Goal: Transaction & Acquisition: Purchase product/service

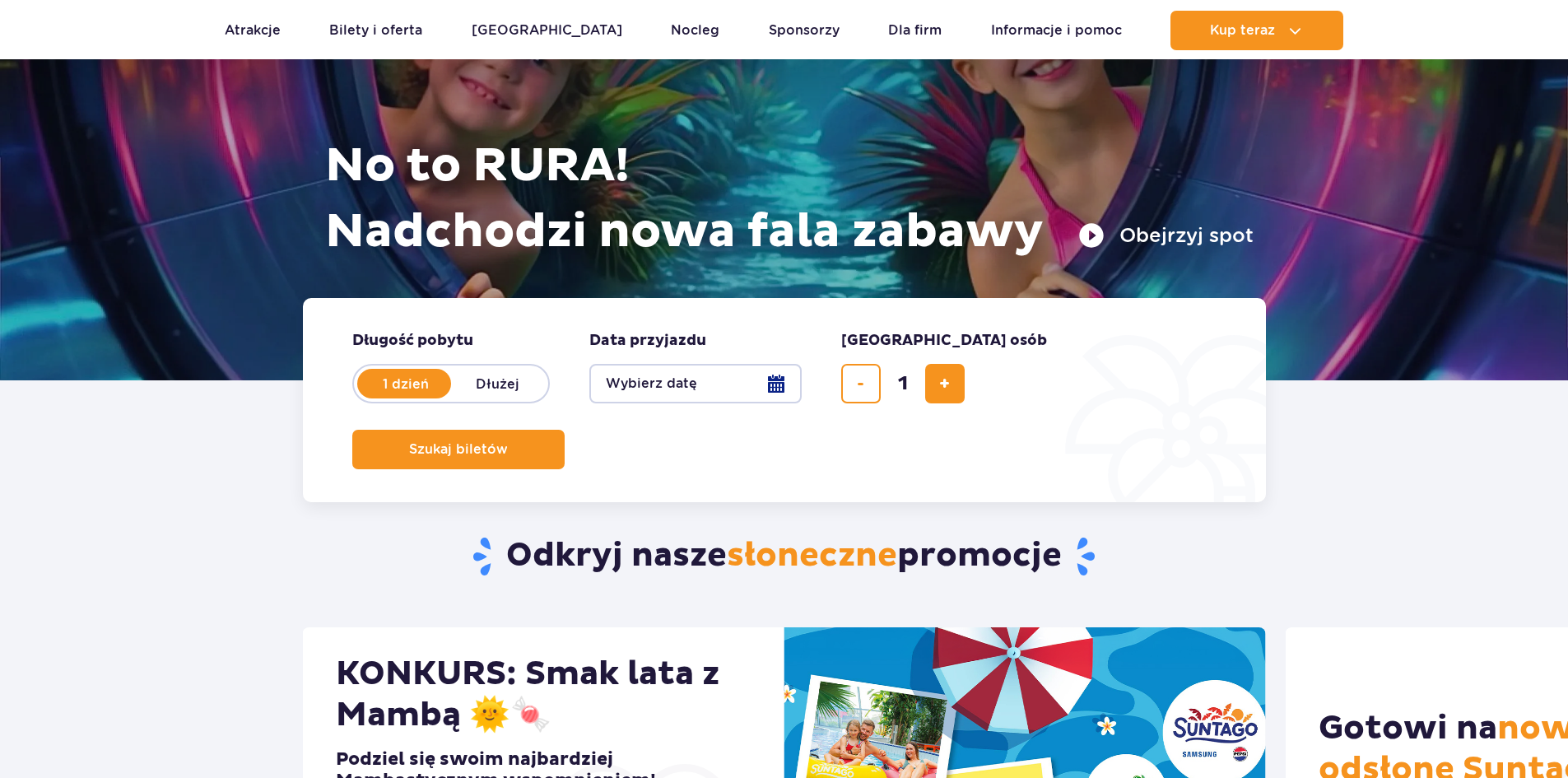
scroll to position [165, 0]
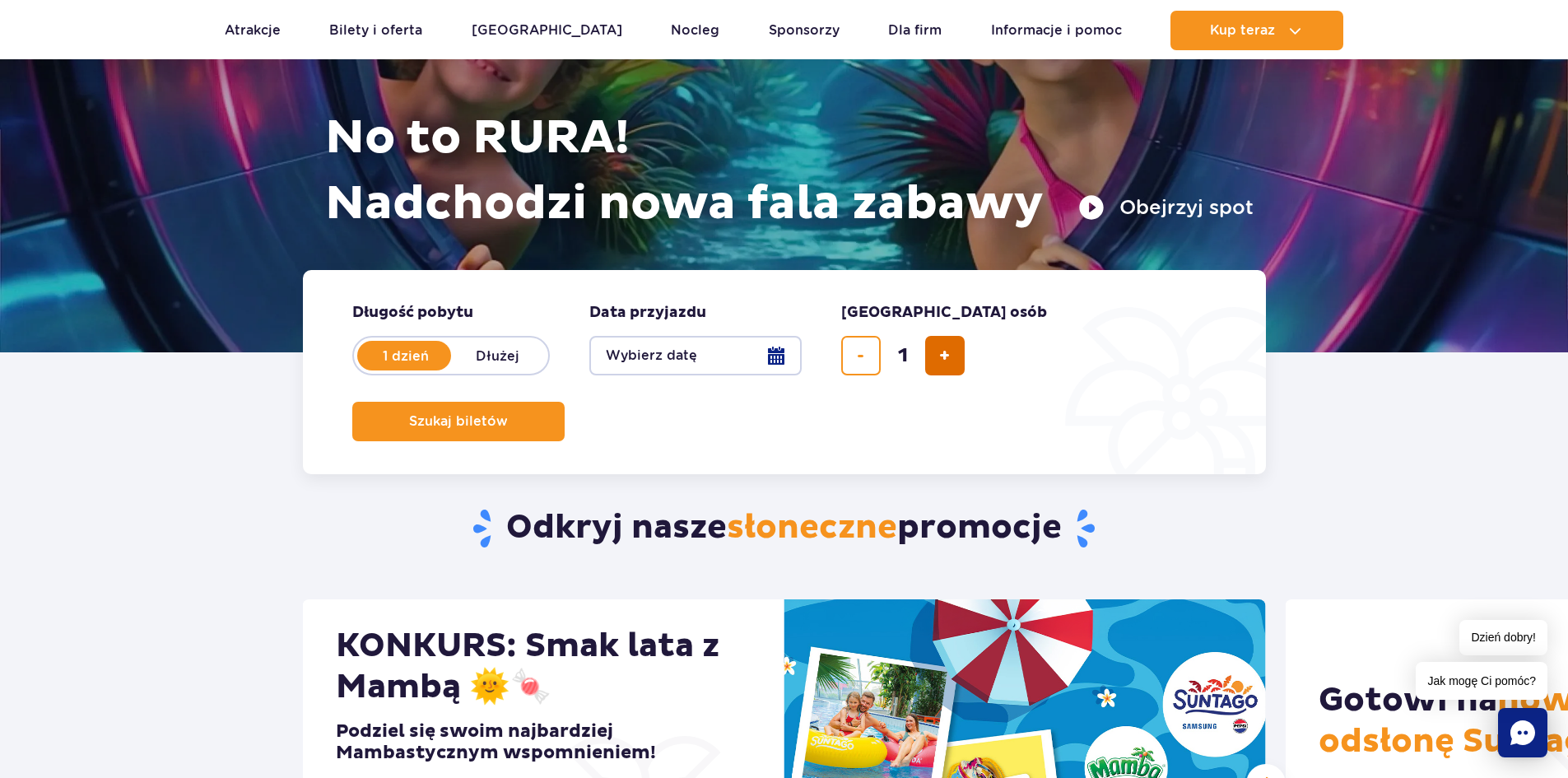
click at [935, 349] on button "dodaj bilet" at bounding box center [945, 355] width 40 height 40
type input "2"
click at [758, 352] on button "Wybierz datę" at bounding box center [695, 355] width 212 height 40
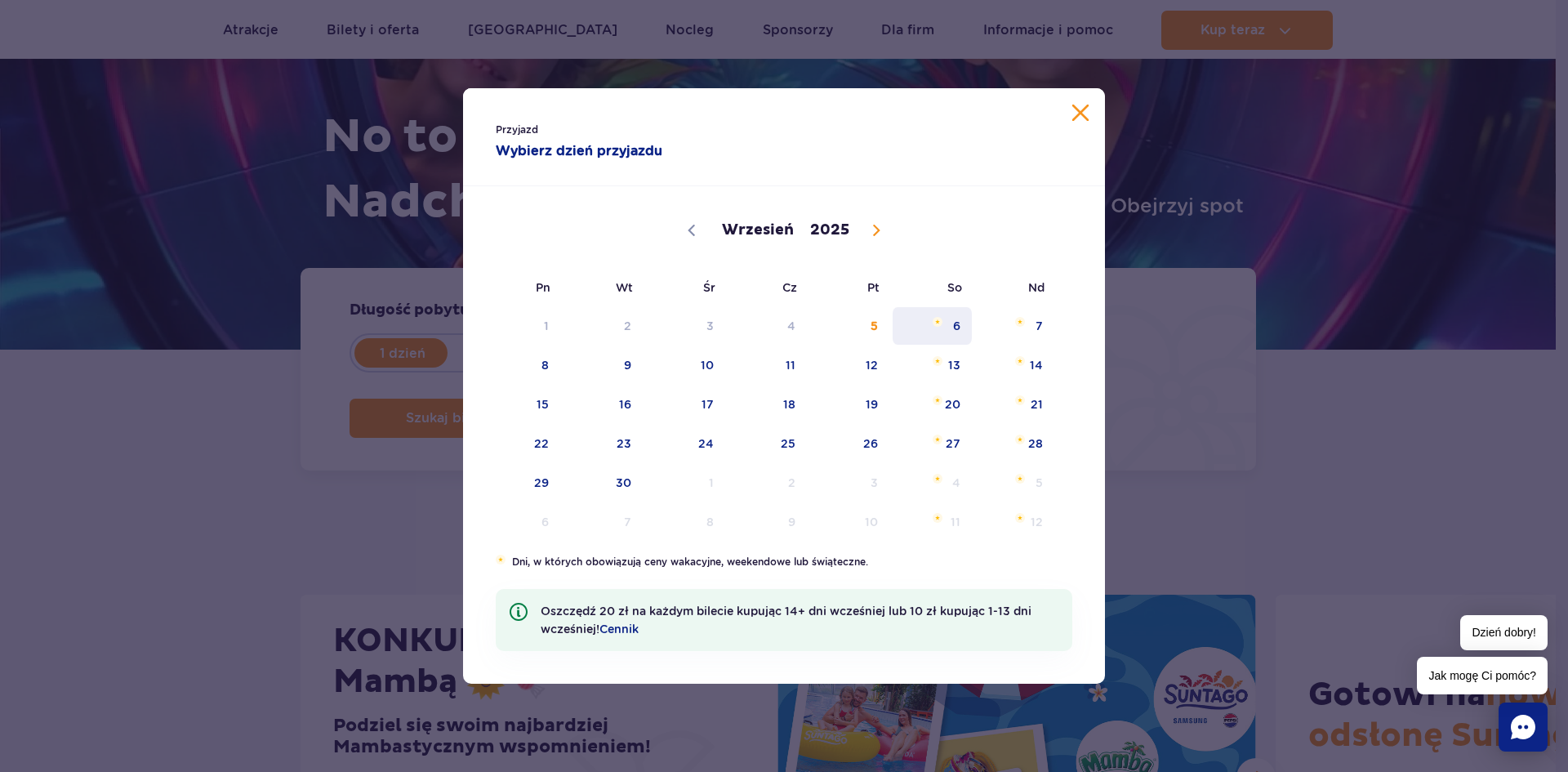
drag, startPoint x: 965, startPoint y: 323, endPoint x: 972, endPoint y: 321, distance: 7.3
click at [965, 323] on span "6" at bounding box center [932, 326] width 82 height 38
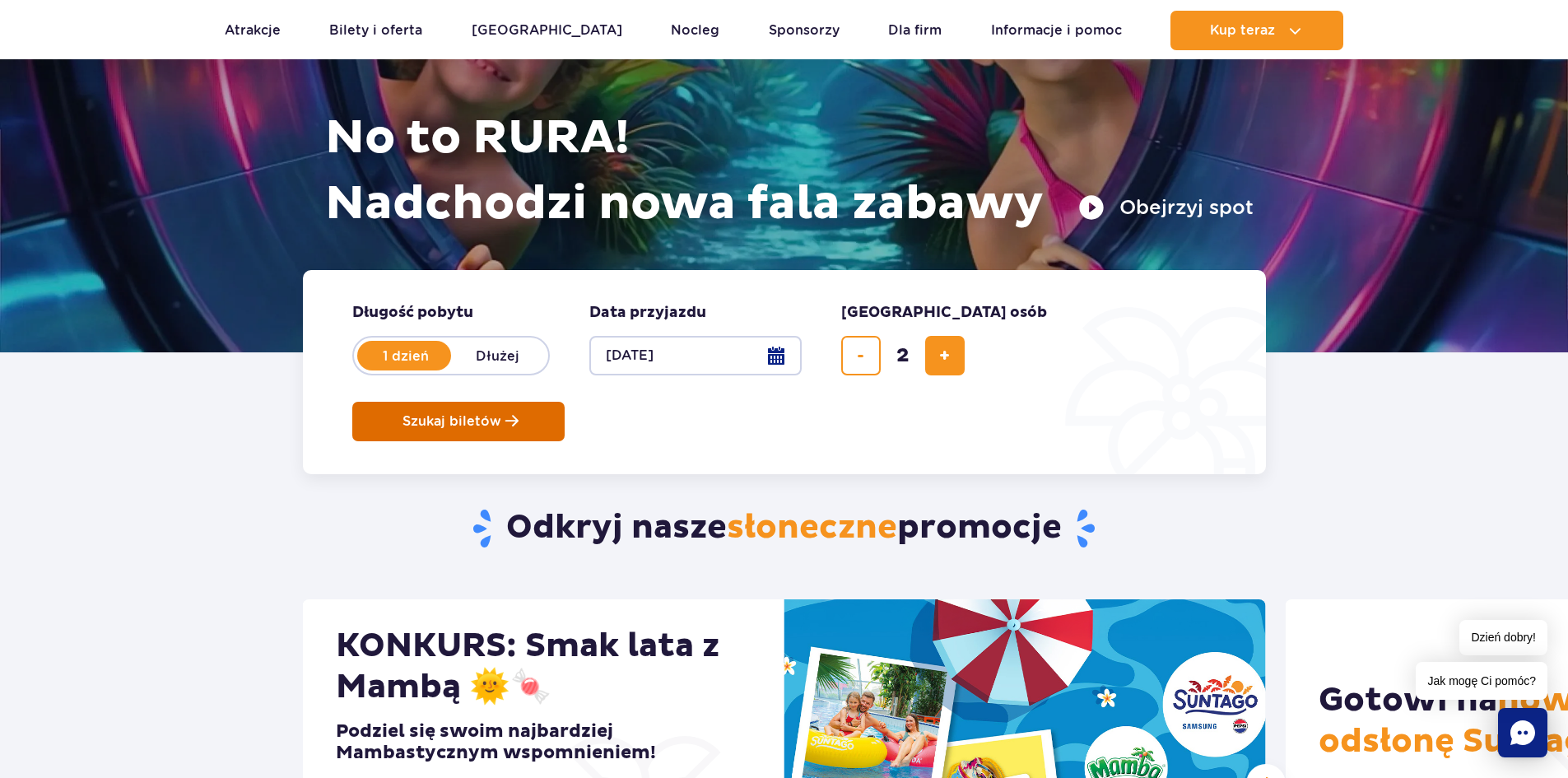
click at [565, 402] on button "Szukaj biletów" at bounding box center [458, 421] width 212 height 40
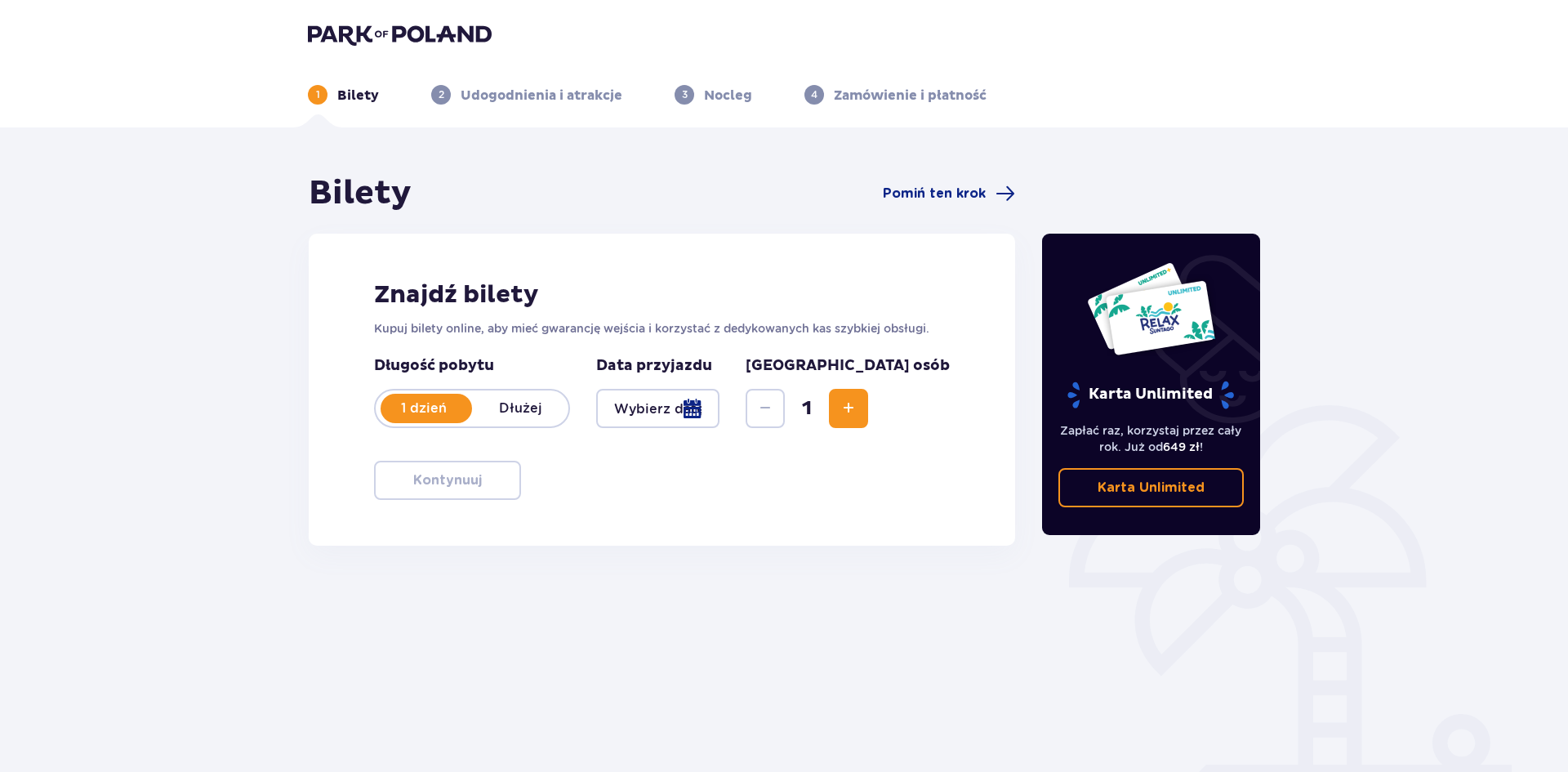
type input "[DATE]"
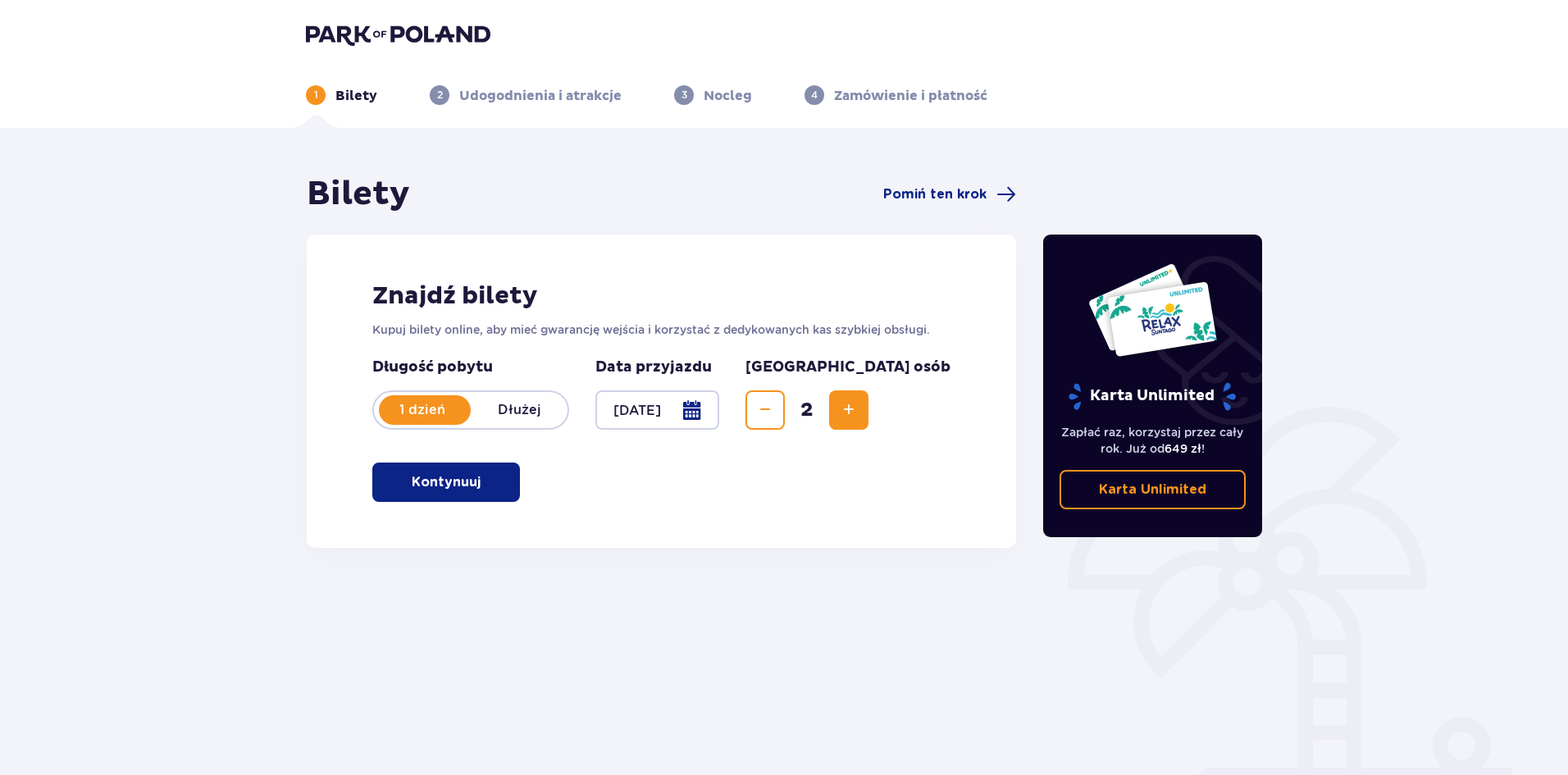
click at [497, 481] on button "Kontynuuj" at bounding box center [446, 482] width 147 height 40
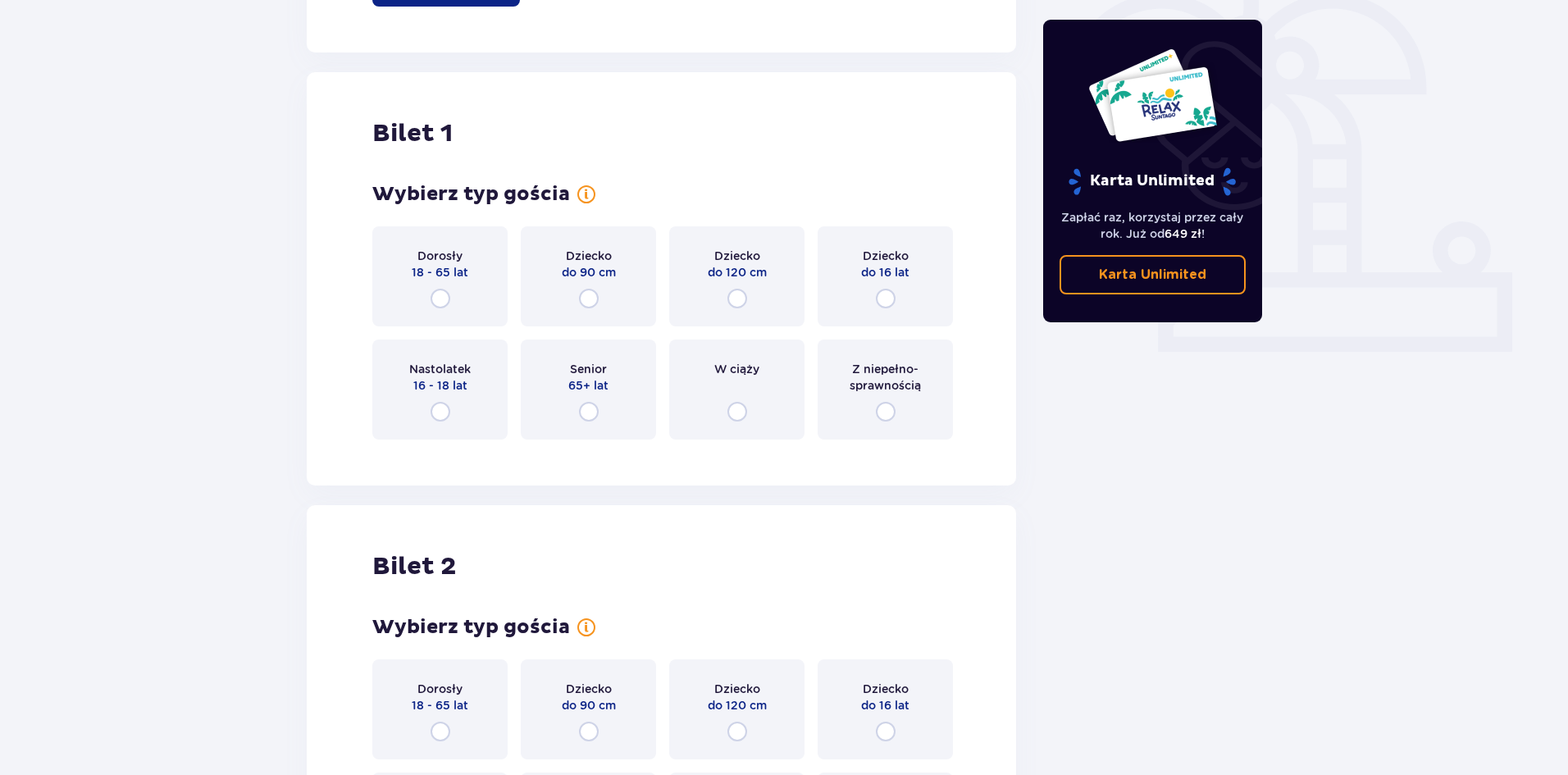
scroll to position [467, 0]
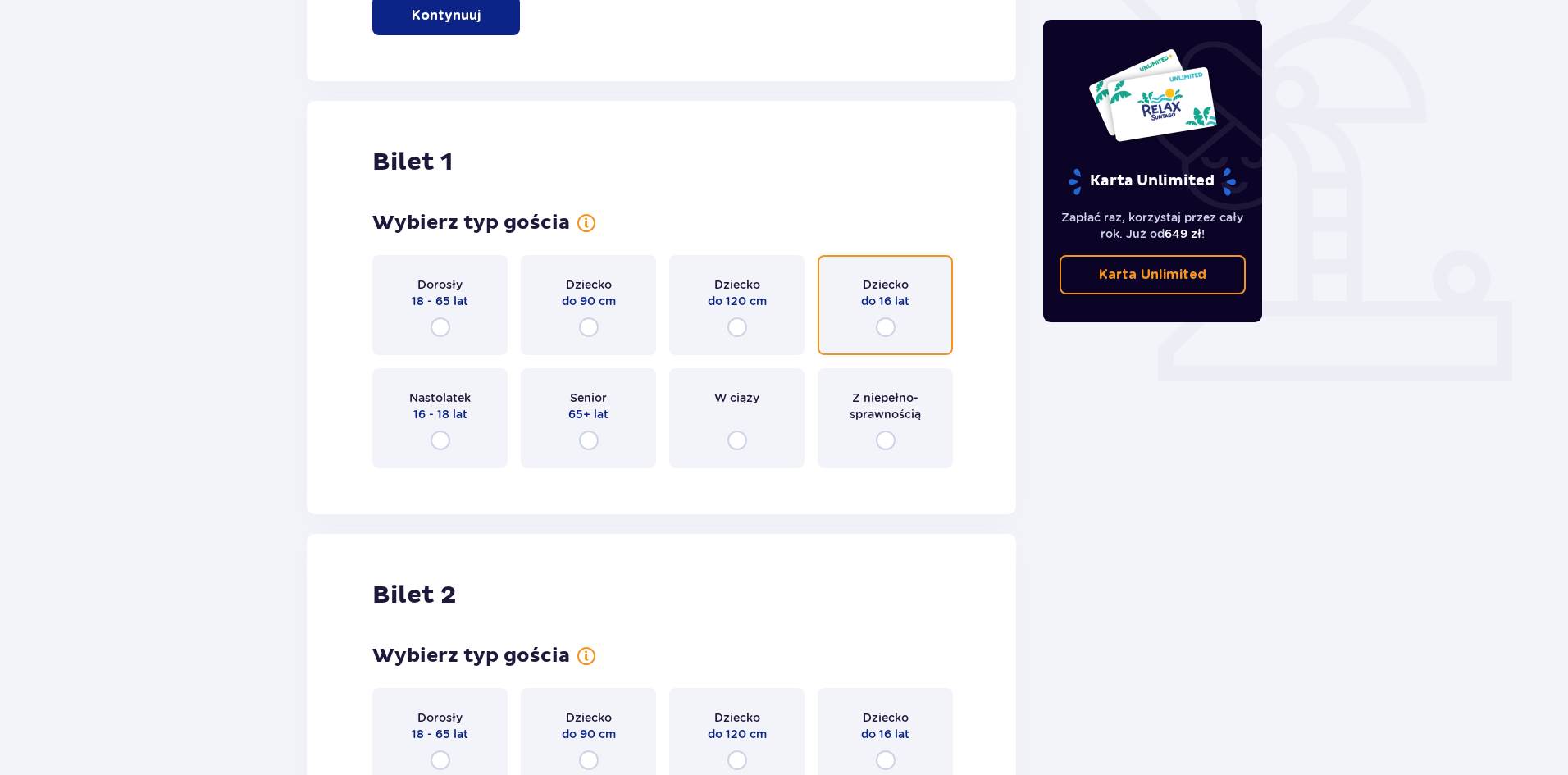
click at [887, 327] on input "radio" at bounding box center [886, 327] width 19 height 19
radio input "true"
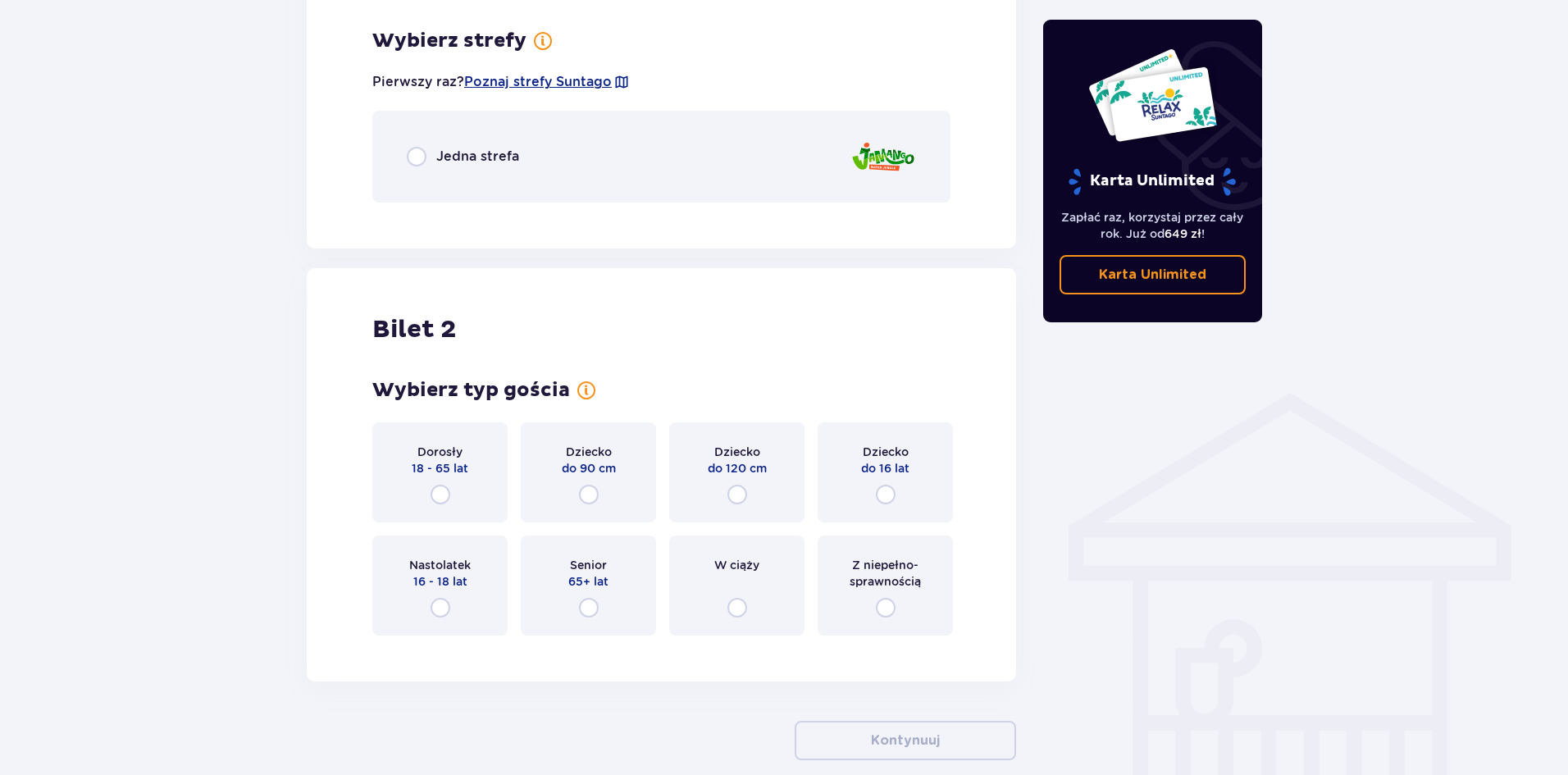
scroll to position [948, 0]
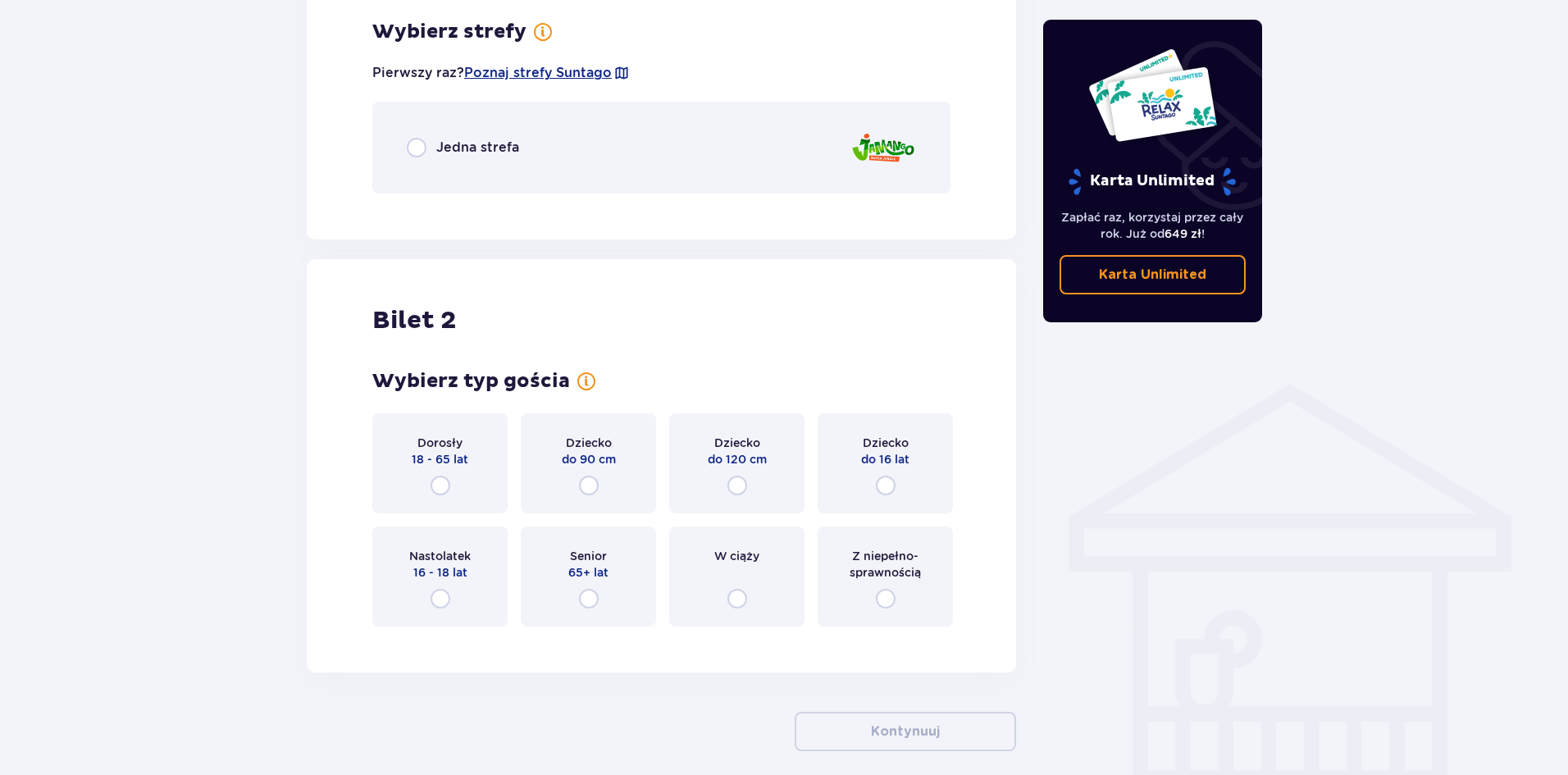
click at [465, 128] on div "Jedna strefa" at bounding box center [661, 147] width 578 height 92
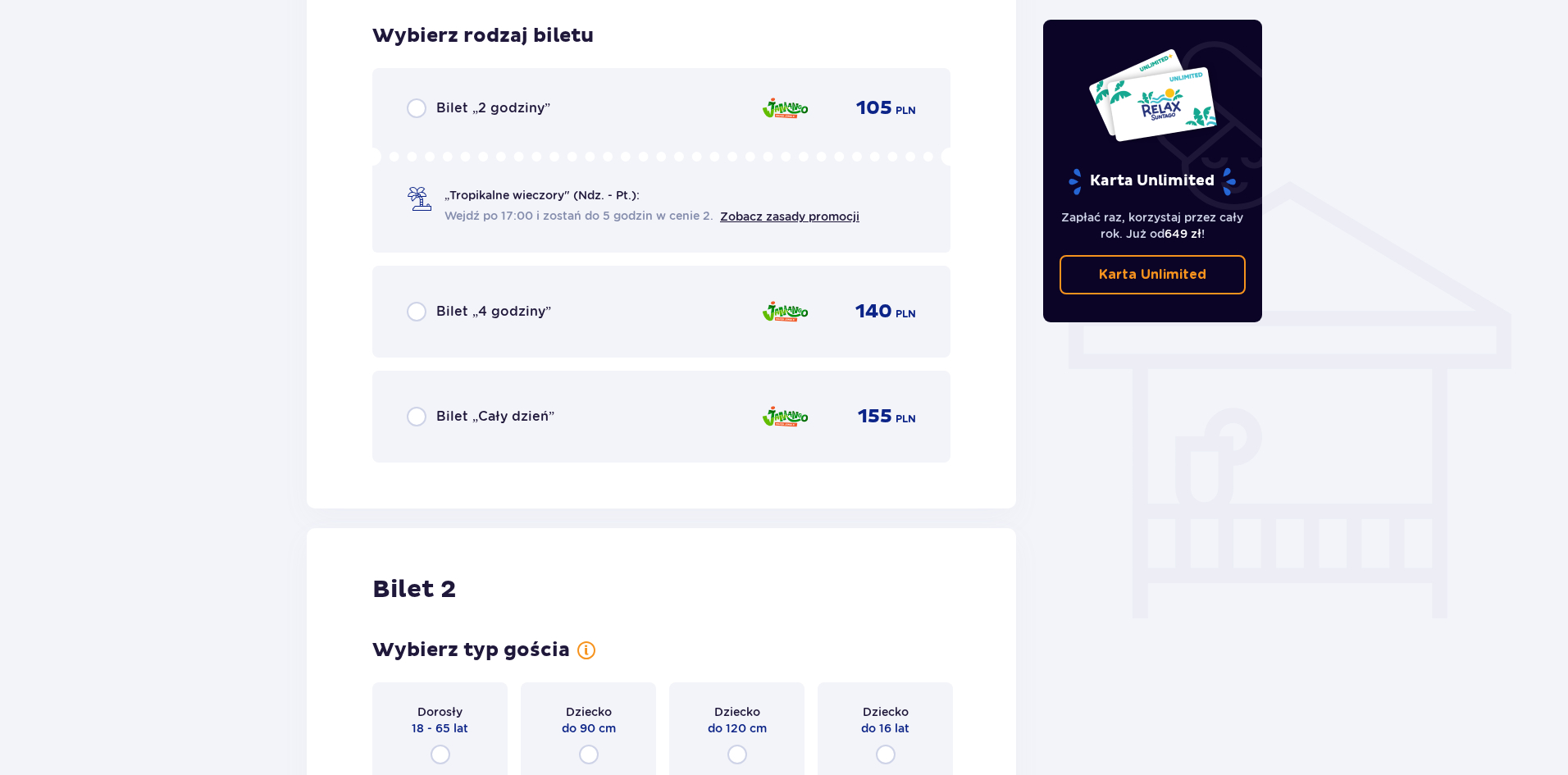
scroll to position [1155, 0]
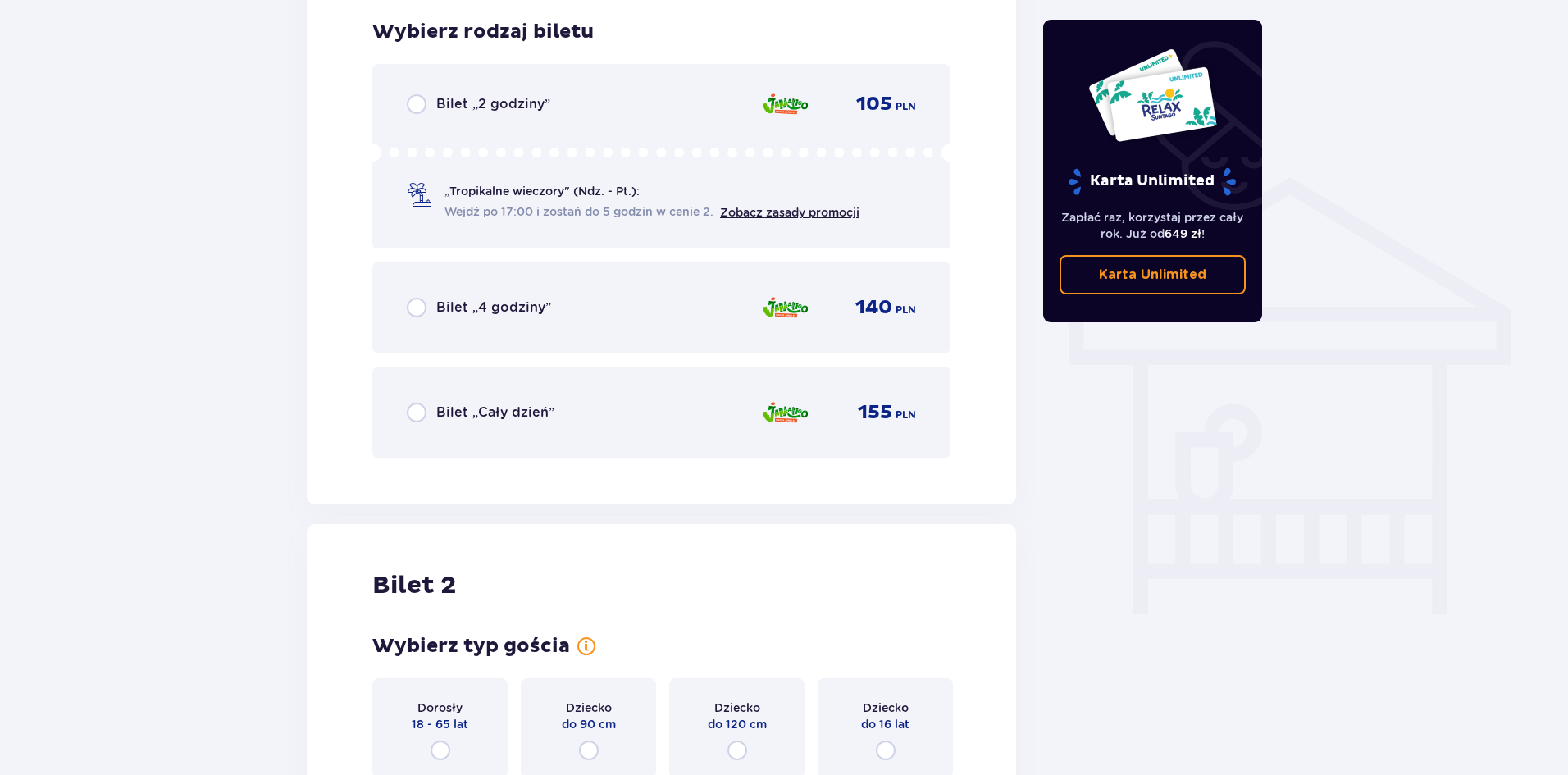
click at [560, 311] on div "Bilet „4 godziny” 140 PLN" at bounding box center [661, 307] width 509 height 35
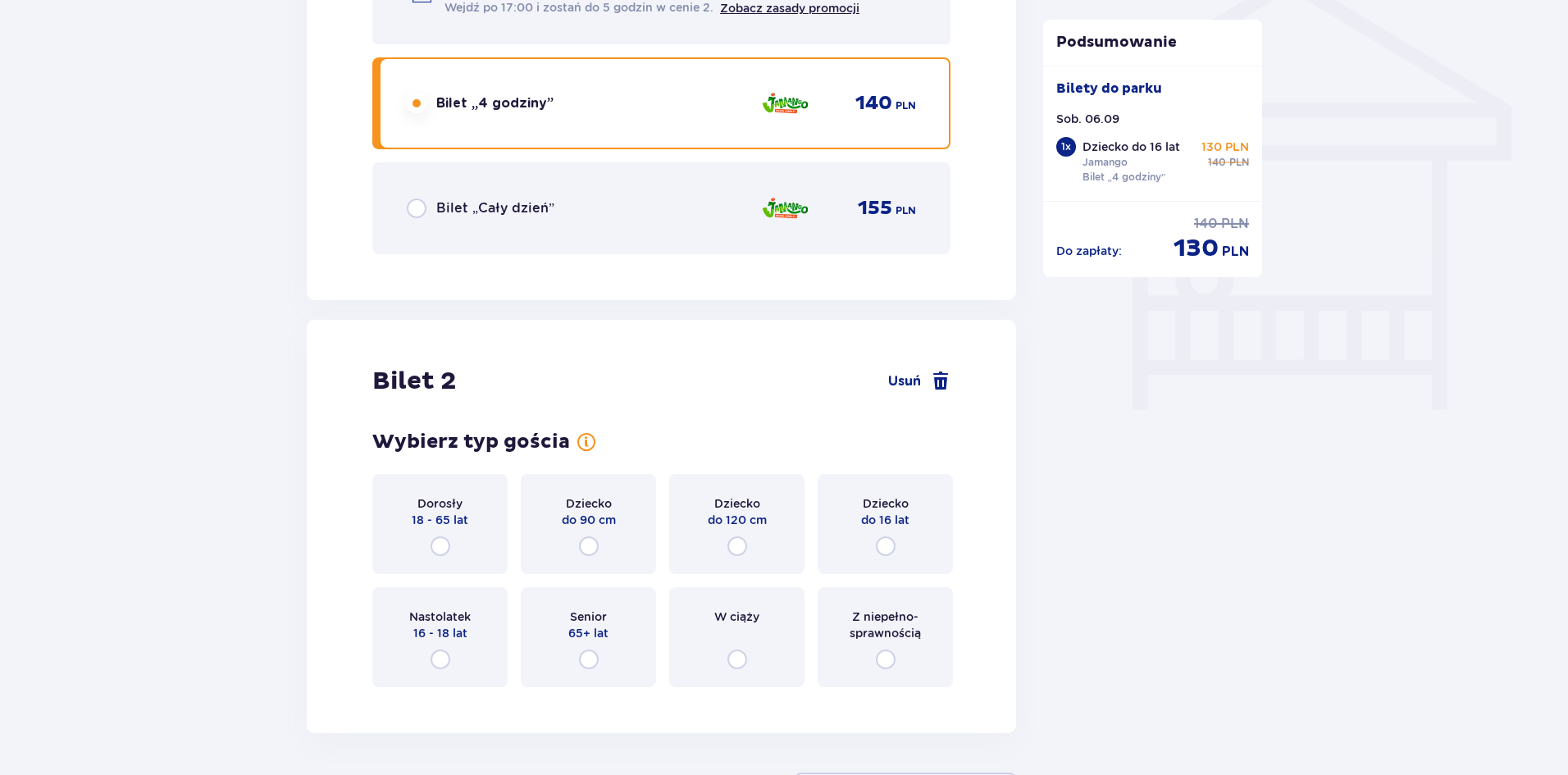
scroll to position [1494, 0]
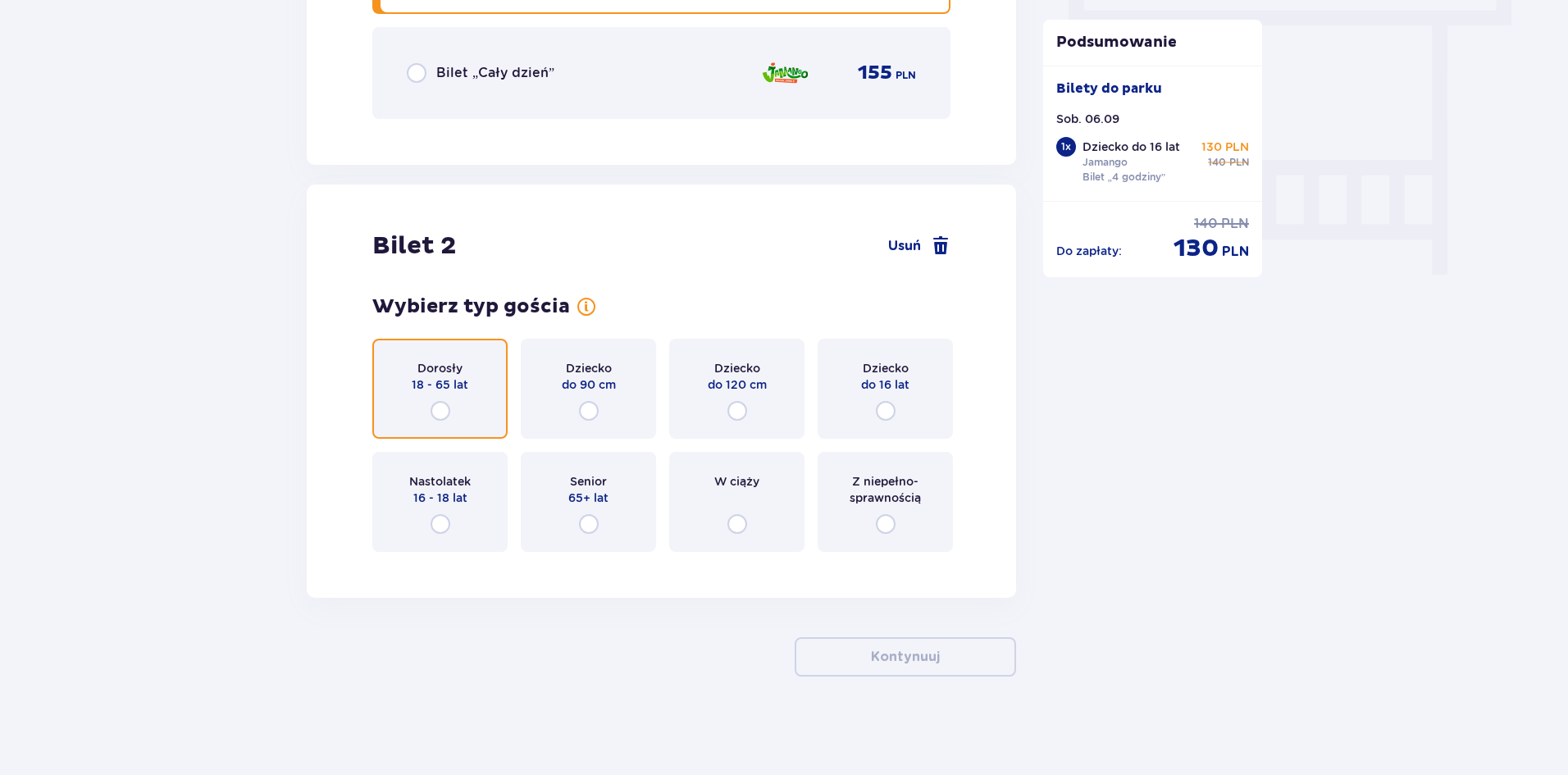
click at [447, 406] on input "radio" at bounding box center [440, 410] width 19 height 19
radio input "true"
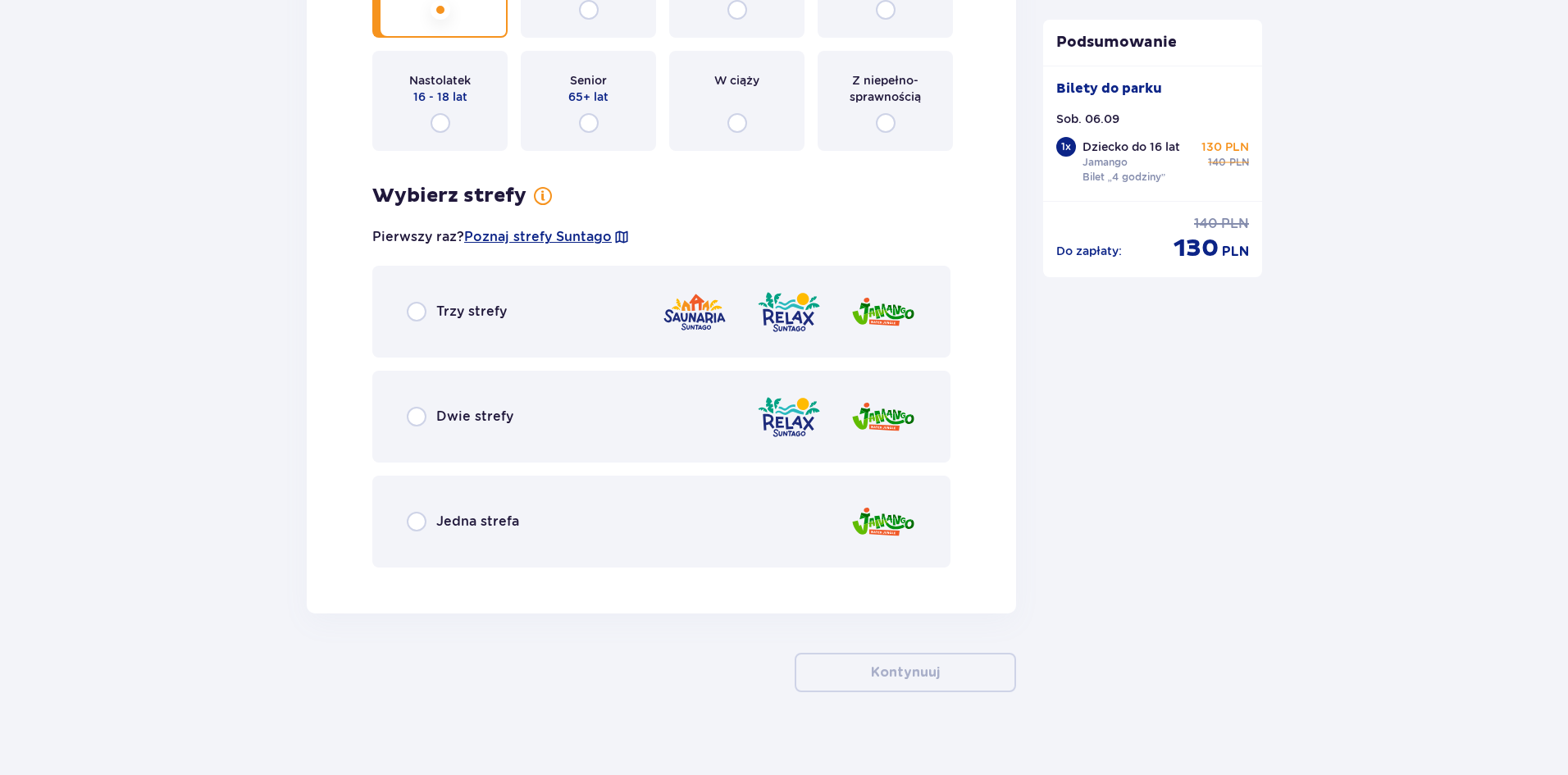
scroll to position [1911, 0]
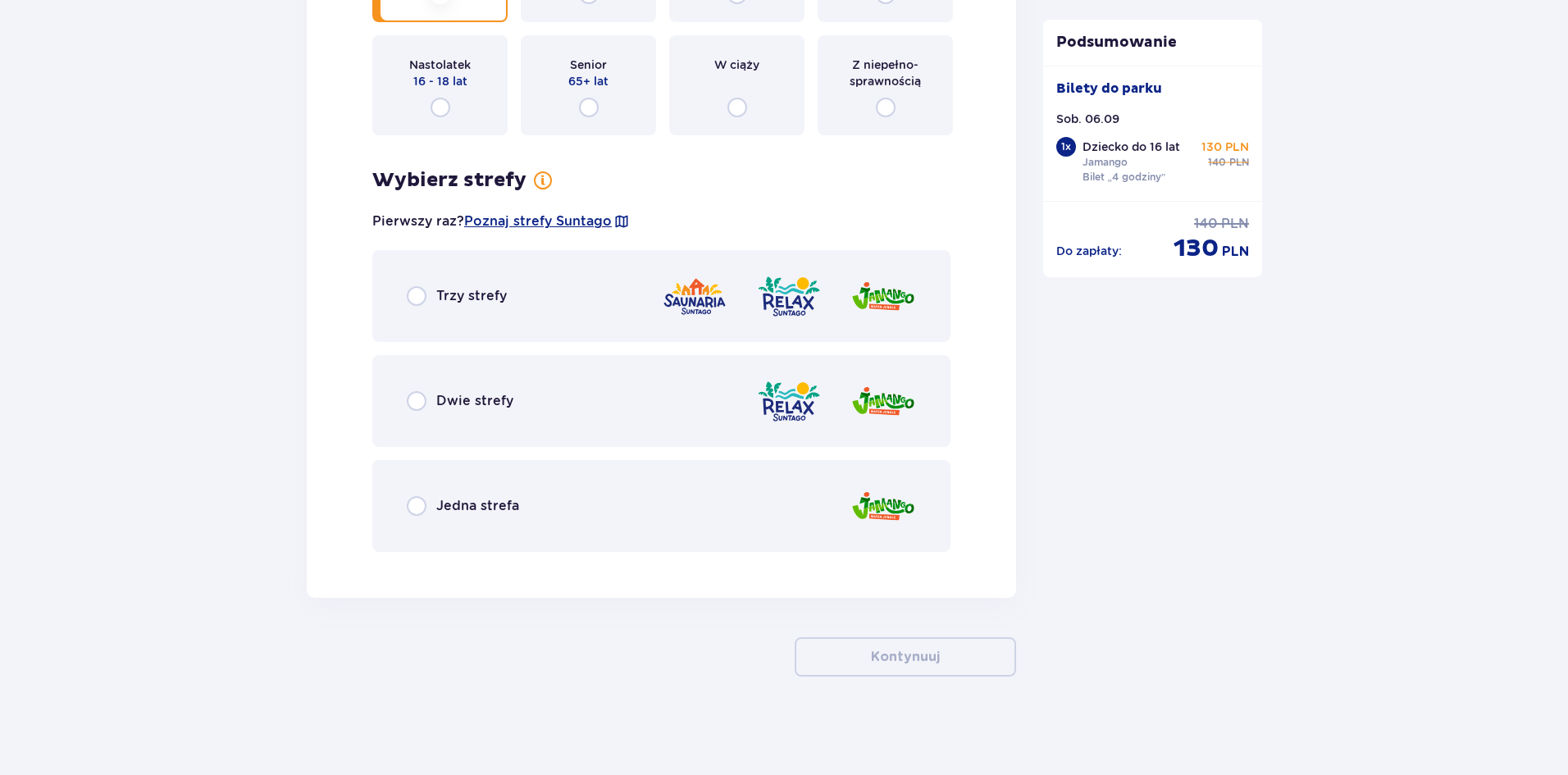
click at [488, 299] on p "Trzy strefy" at bounding box center [472, 296] width 71 height 18
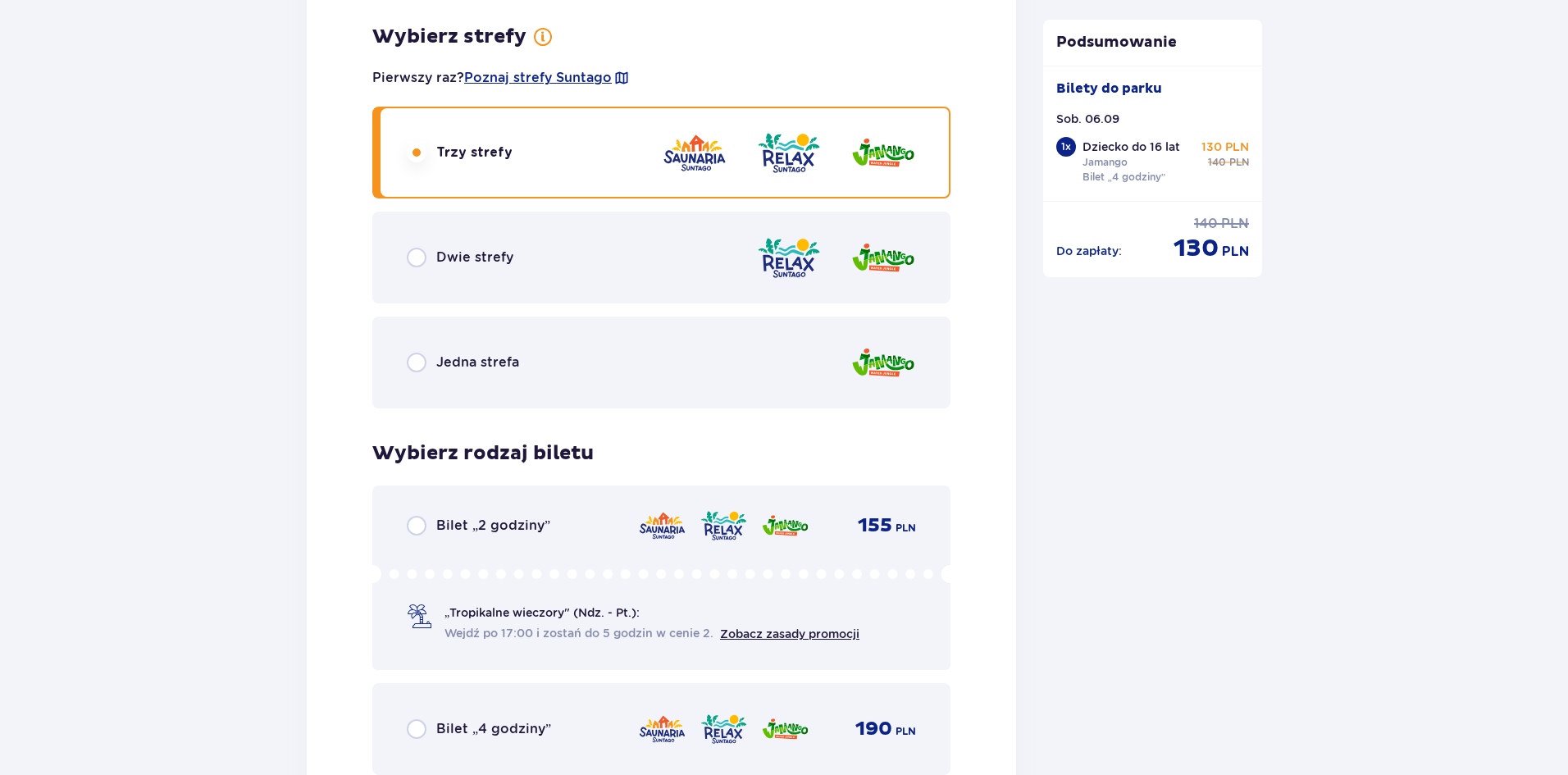
click at [495, 358] on p "Jedna strefa" at bounding box center [478, 362] width 83 height 18
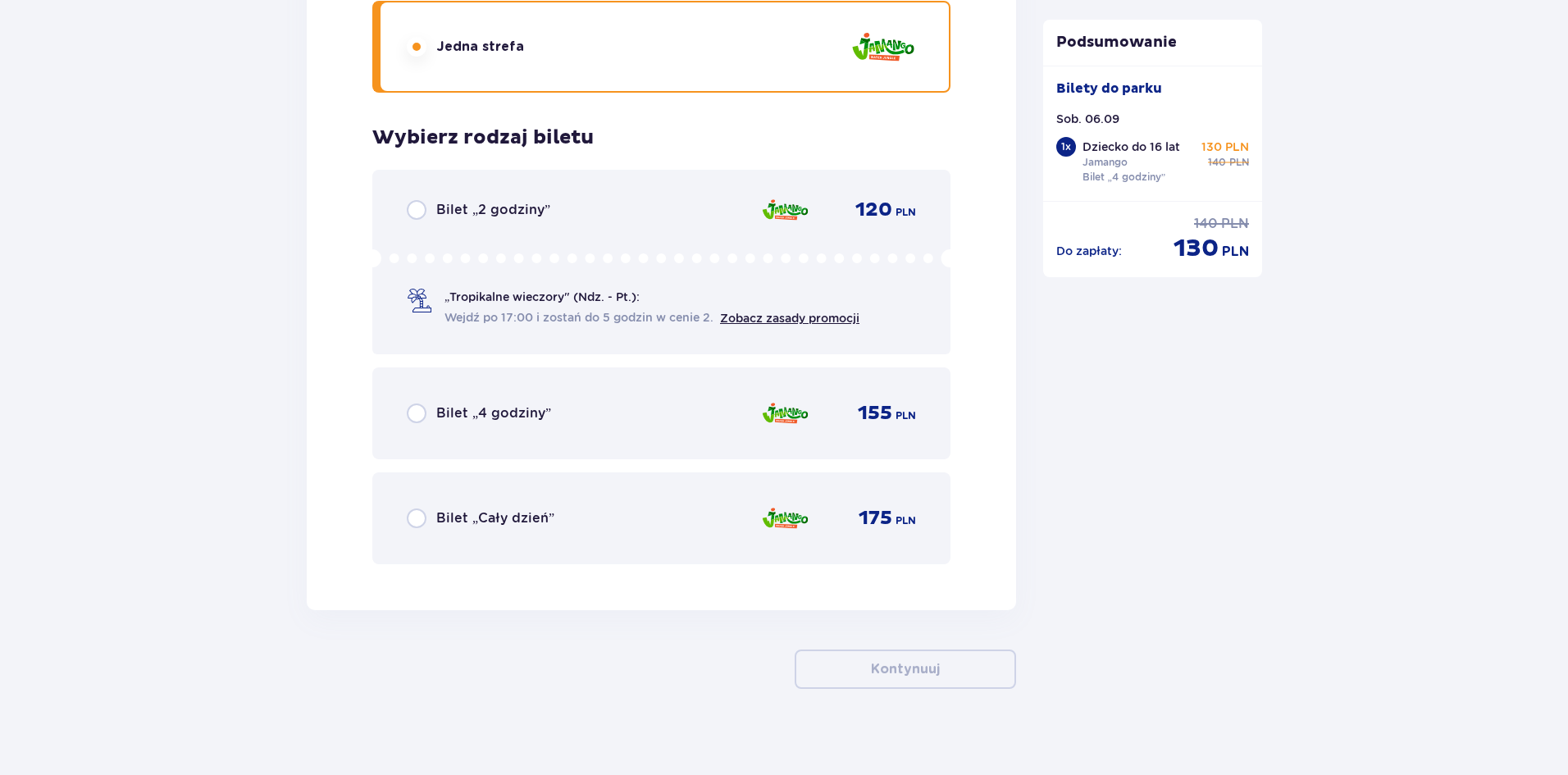
scroll to position [2382, 0]
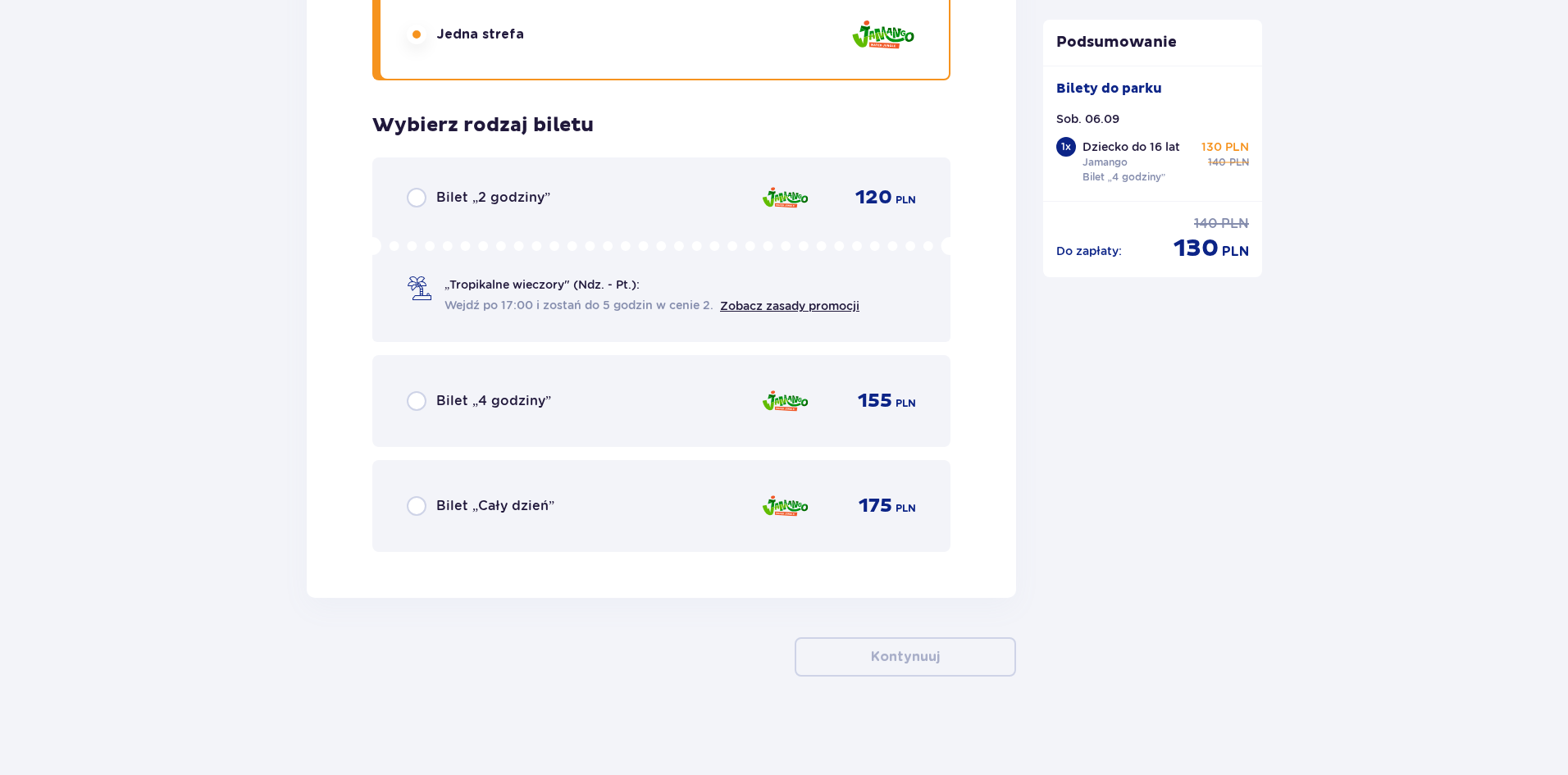
click at [508, 400] on p "Bilet „4 godziny”" at bounding box center [494, 400] width 115 height 18
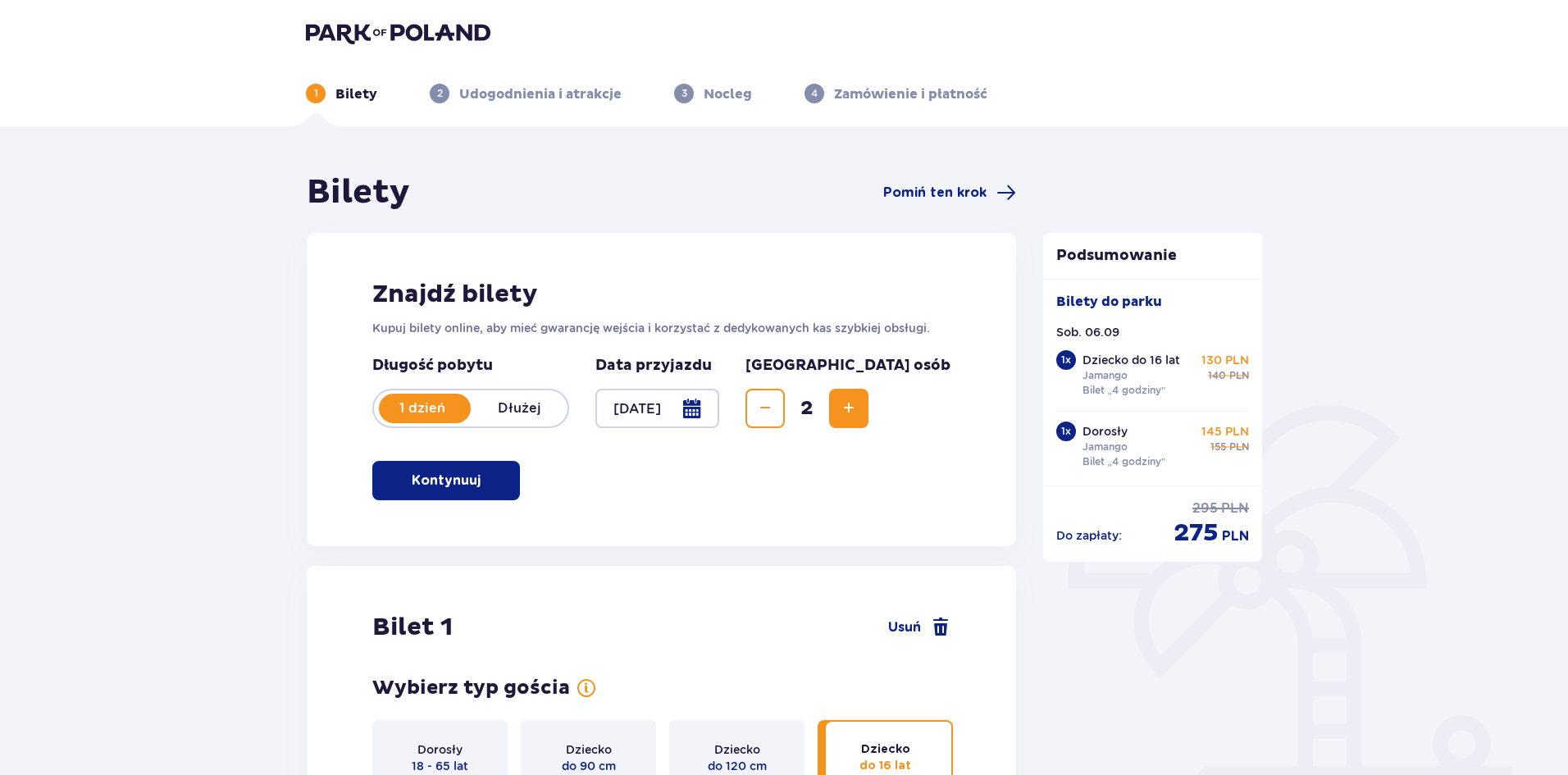
scroll to position [0, 0]
